Goal: Transaction & Acquisition: Purchase product/service

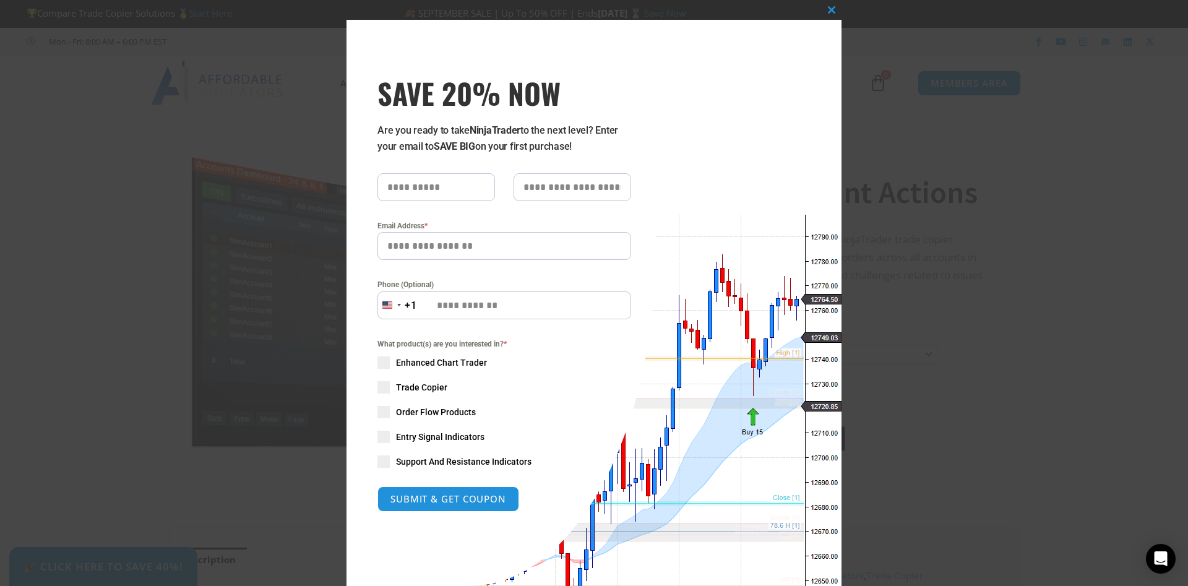
click at [386, 387] on span at bounding box center [384, 387] width 12 height 12
click at [388, 363] on span at bounding box center [384, 363] width 12 height 12
click at [831, 7] on span at bounding box center [832, 9] width 20 height 7
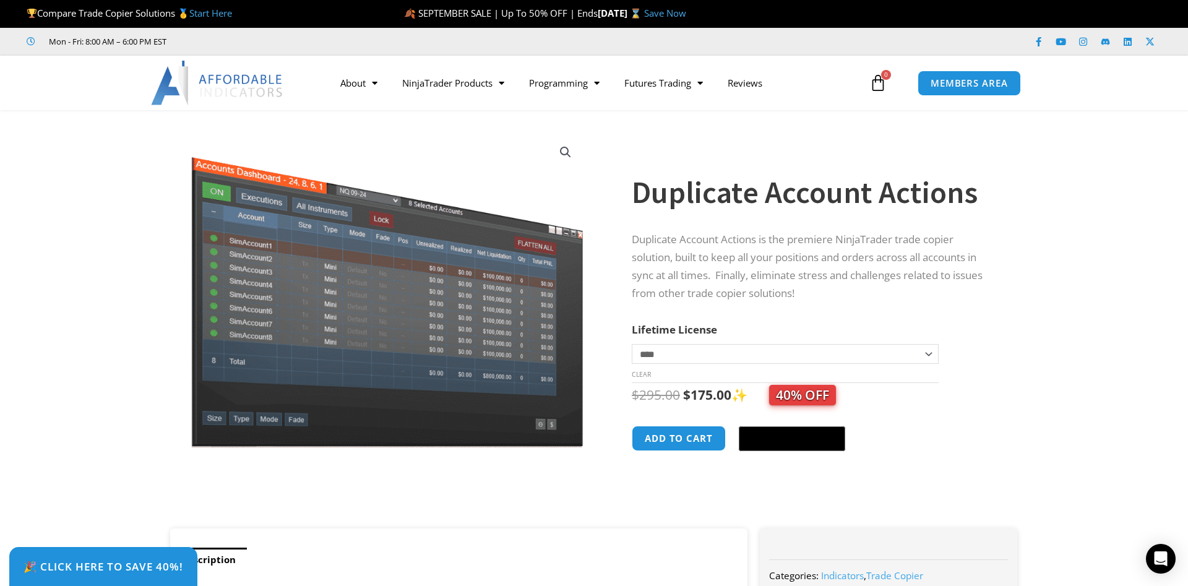
click at [632, 344] on select "**********" at bounding box center [785, 354] width 307 height 20
drag, startPoint x: 933, startPoint y: 353, endPoint x: 952, endPoint y: 293, distance: 62.4
click at [952, 293] on p "Duplicate Account Actions is the premiere NinjaTrader trade copier solution, bu…" at bounding box center [812, 267] width 361 height 72
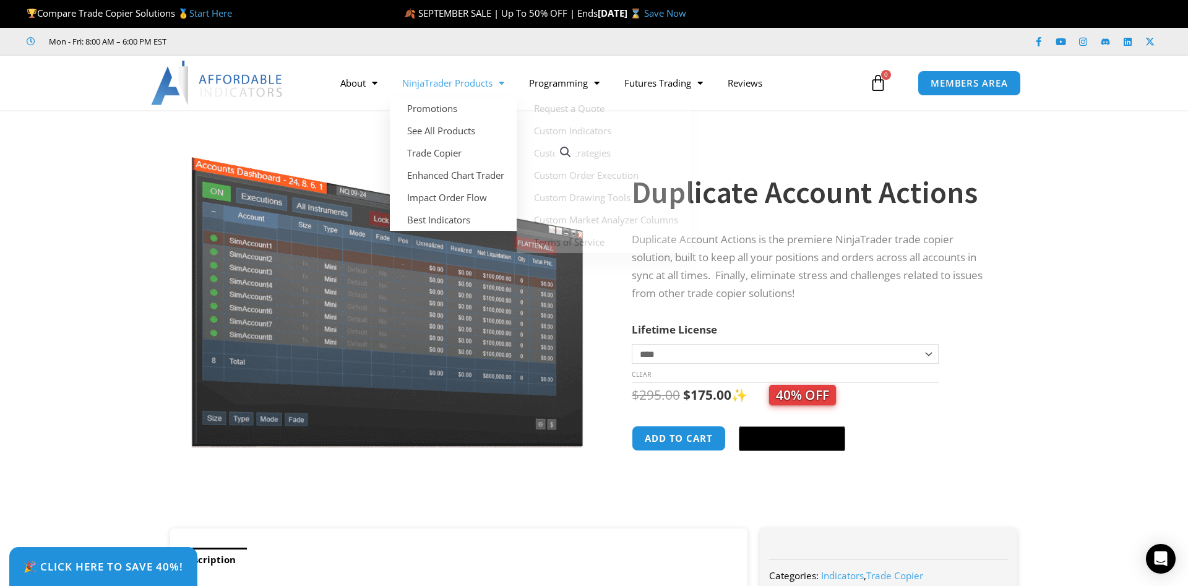
click at [511, 87] on link "NinjaTrader Products" at bounding box center [453, 83] width 127 height 28
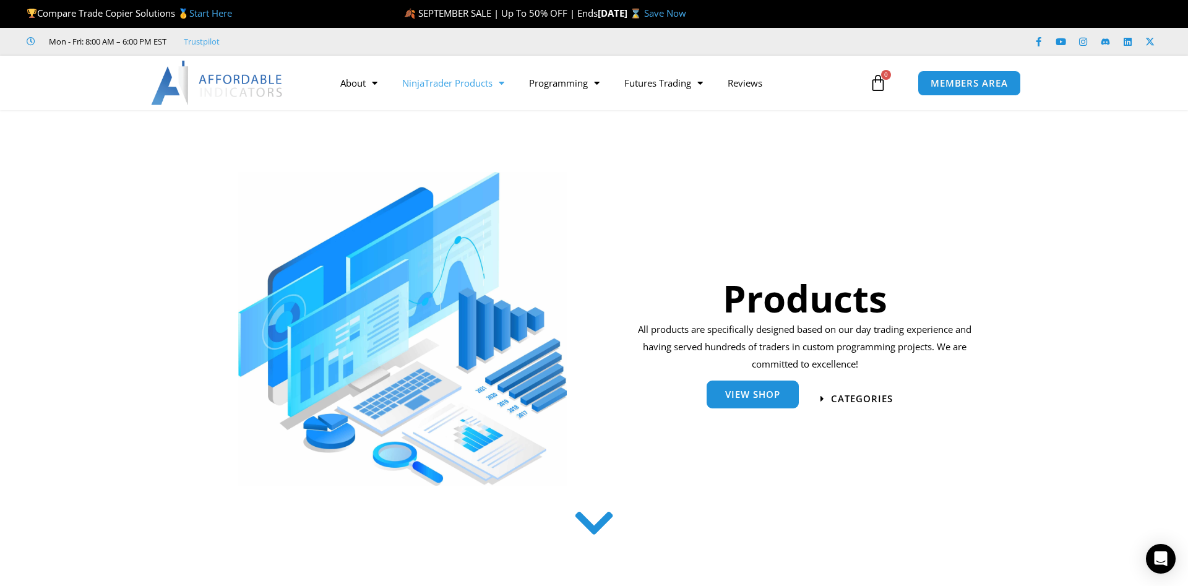
click at [732, 402] on link "View Shop" at bounding box center [753, 397] width 92 height 28
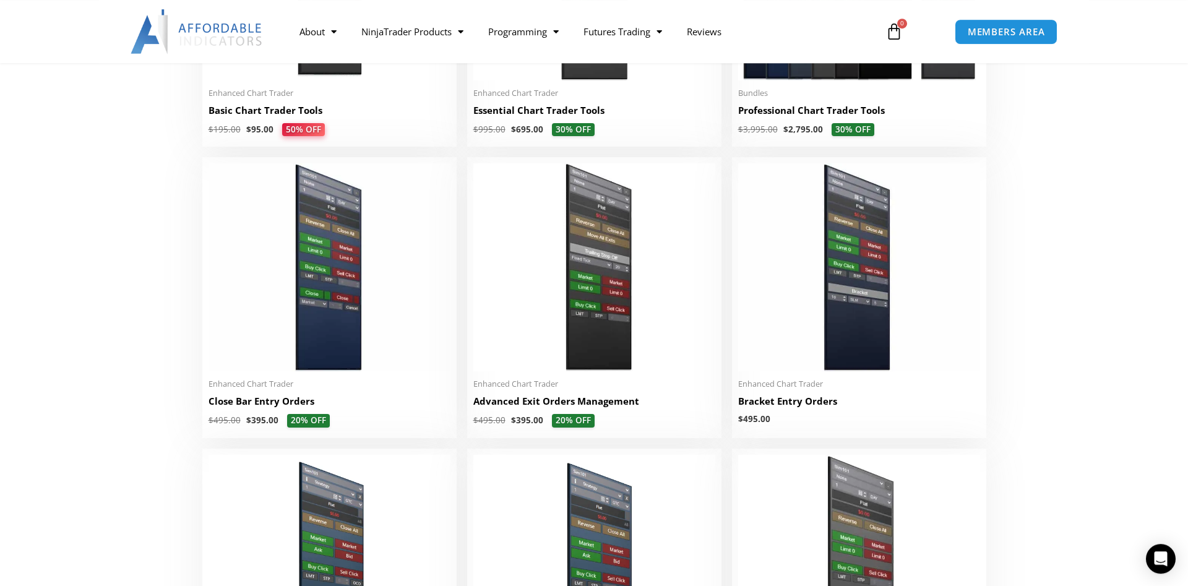
scroll to position [758, 0]
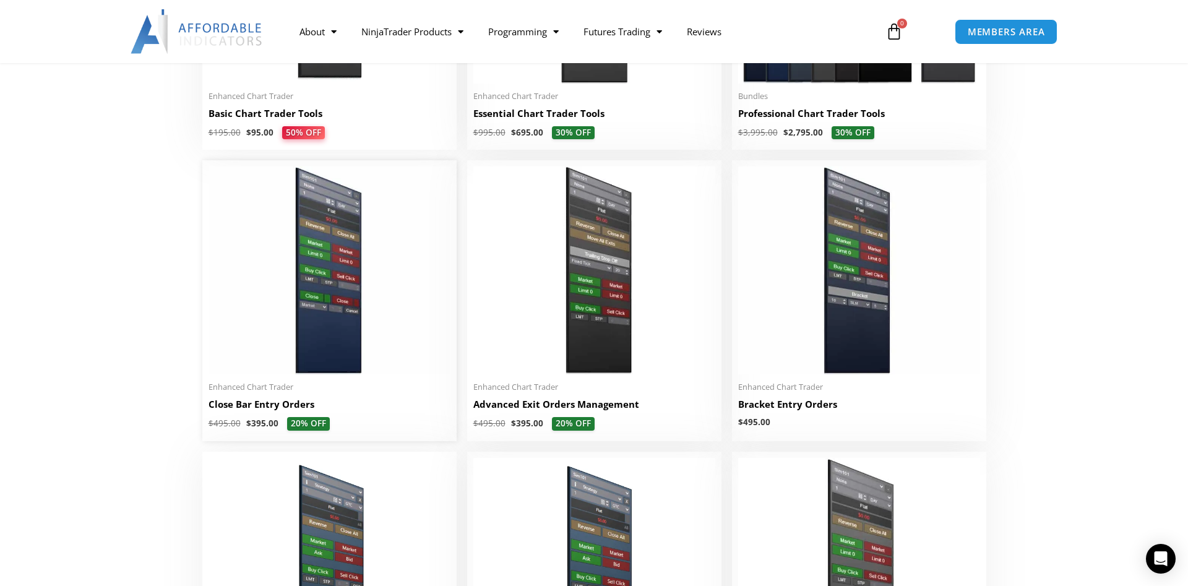
click at [230, 406] on h2 "Close Bar Entry Orders" at bounding box center [330, 404] width 242 height 13
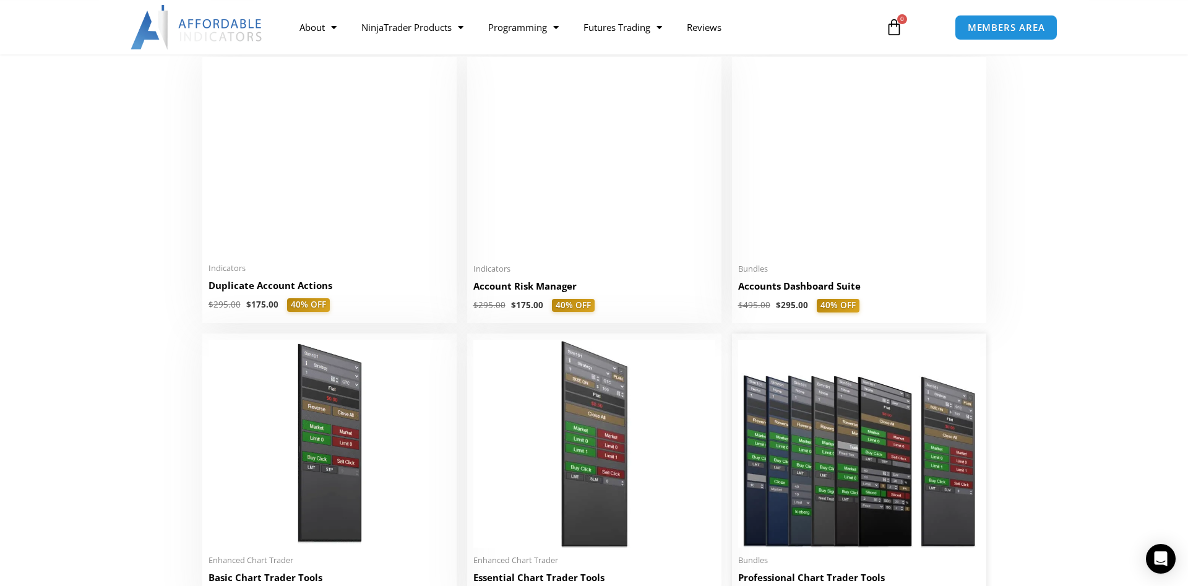
scroll to position [379, 0]
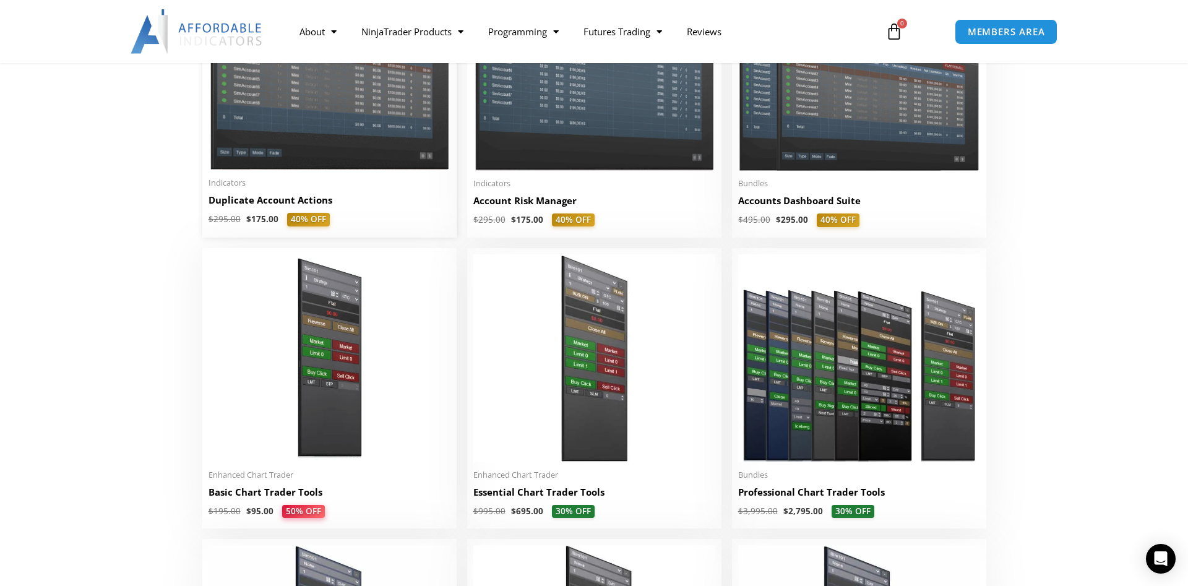
click at [352, 129] on img at bounding box center [330, 74] width 242 height 193
